Goal: Check status: Check status

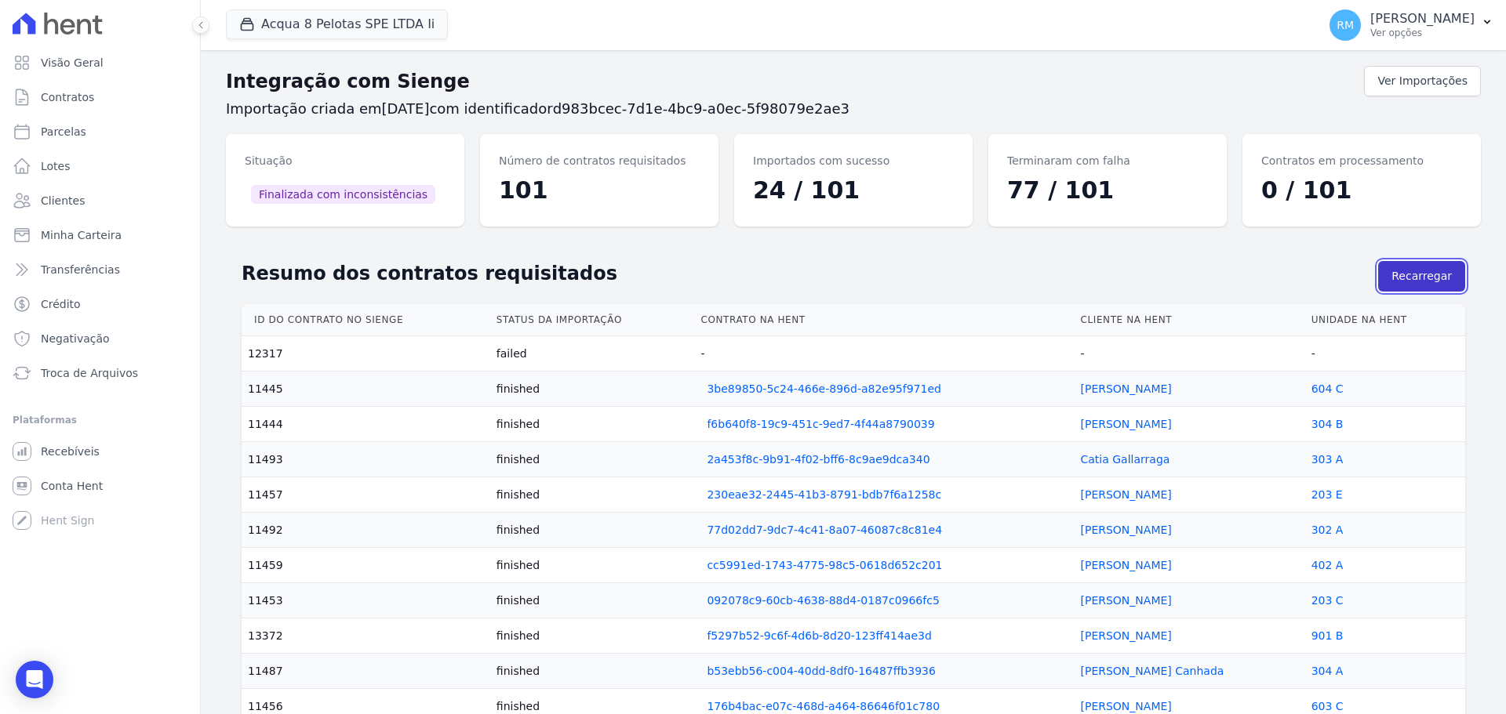
click at [1396, 271] on button "Recarregar" at bounding box center [1421, 276] width 87 height 31
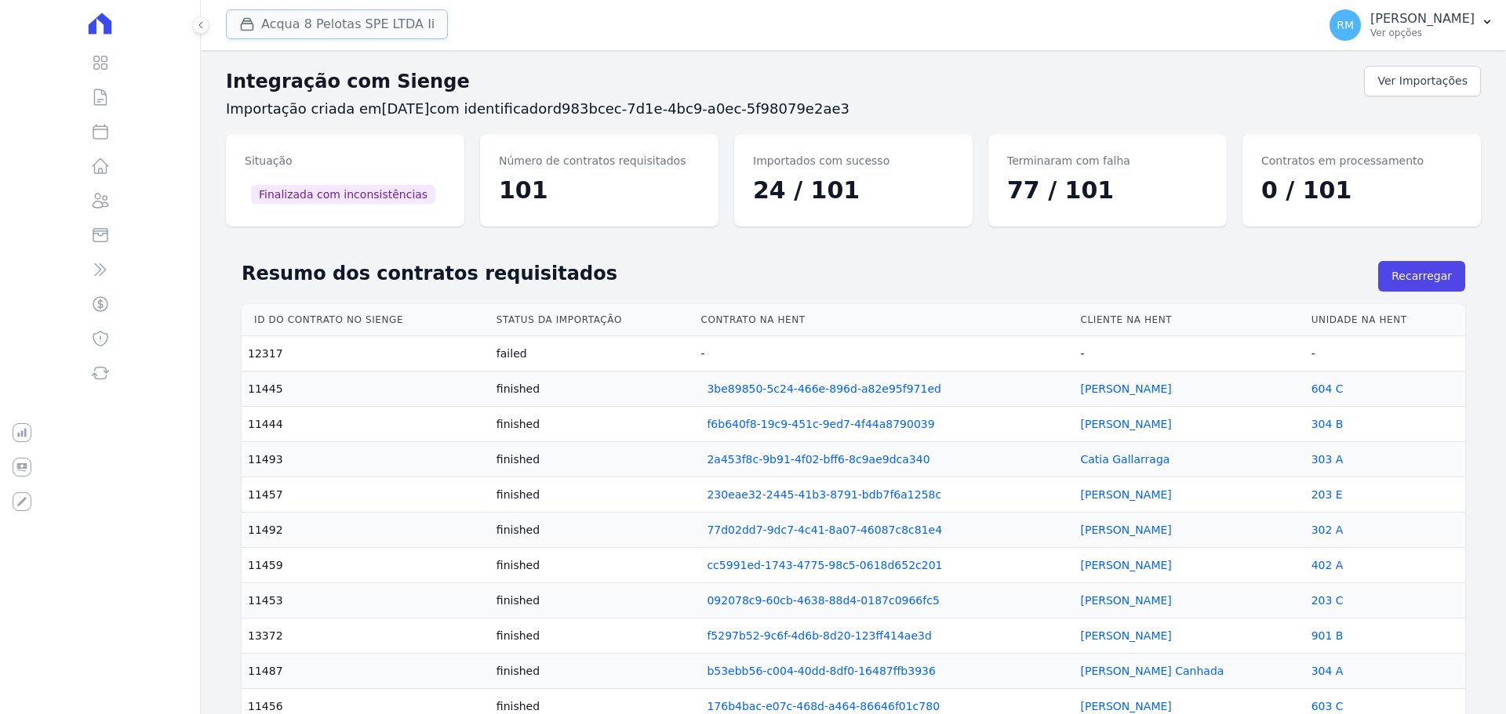
click at [323, 31] on button "Acqua 8 Pelotas SPE LTDA Ii" at bounding box center [337, 24] width 222 height 30
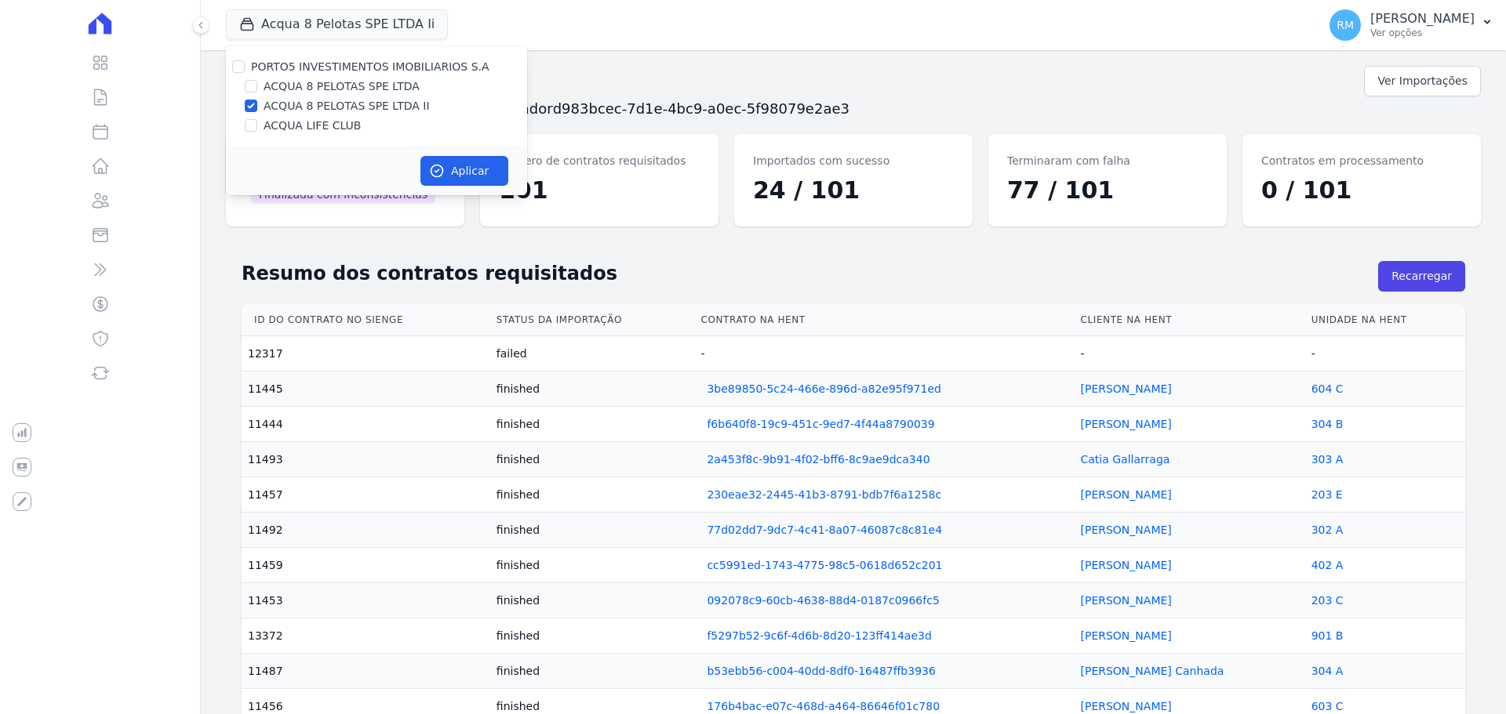
click at [878, 74] on h2 "Integração com Sienge" at bounding box center [795, 81] width 1138 height 28
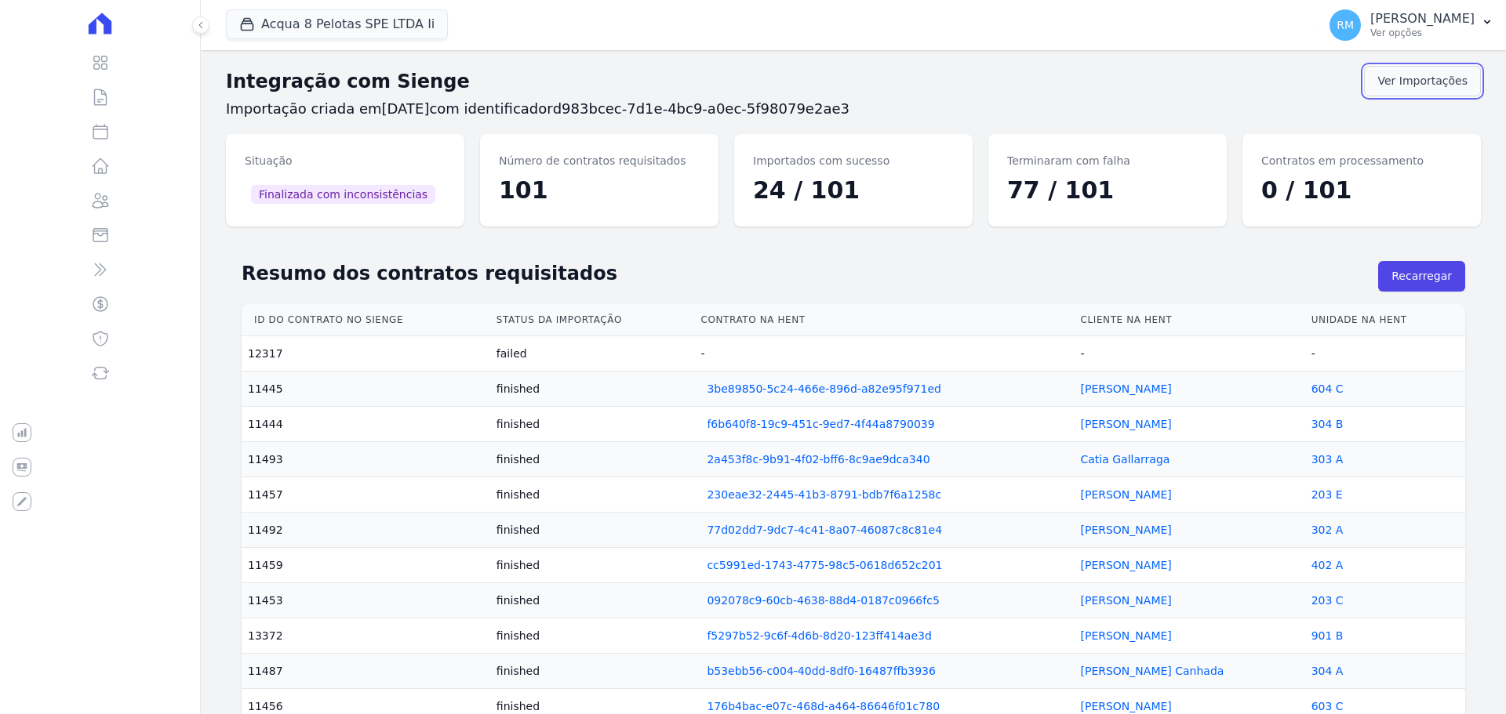
click at [1373, 89] on link "Ver Importações" at bounding box center [1422, 81] width 117 height 31
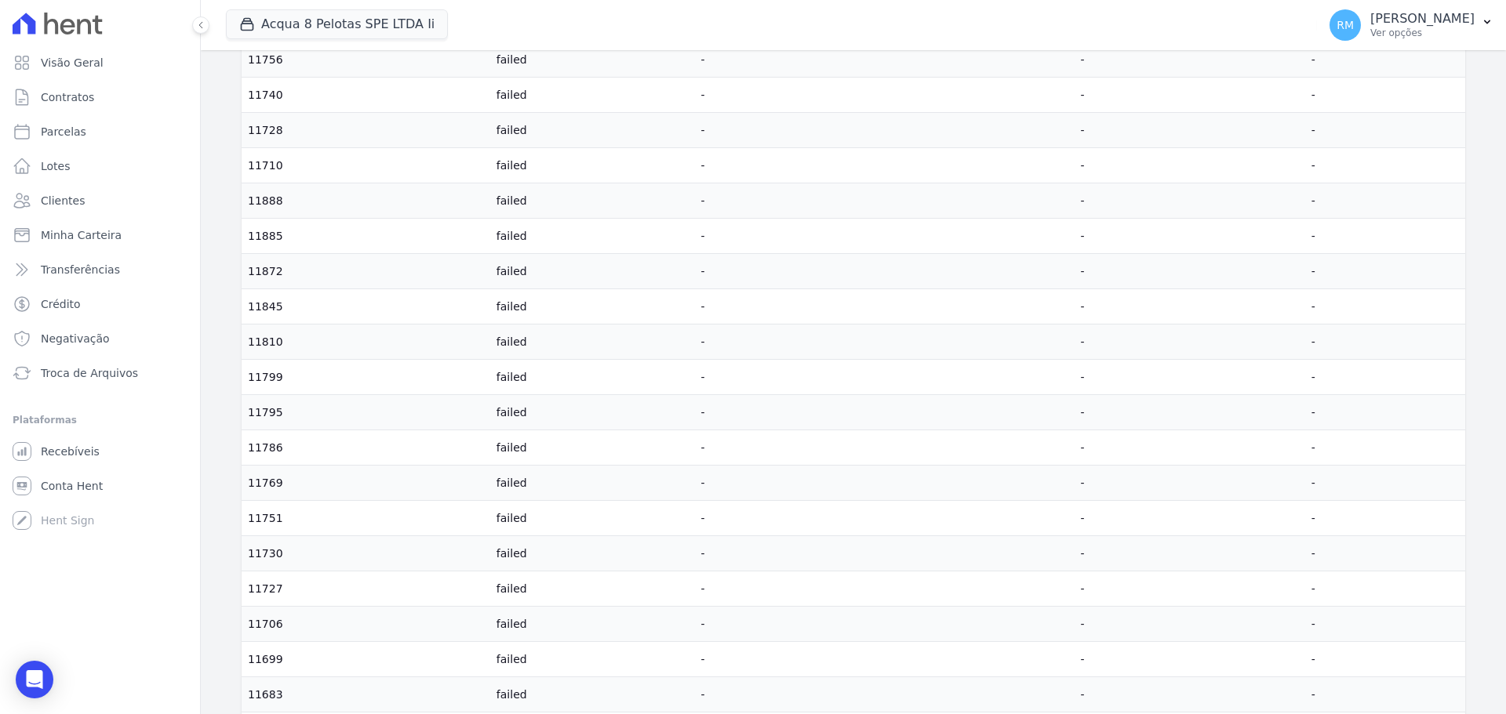
scroll to position [2980, 0]
